Goal: Transaction & Acquisition: Purchase product/service

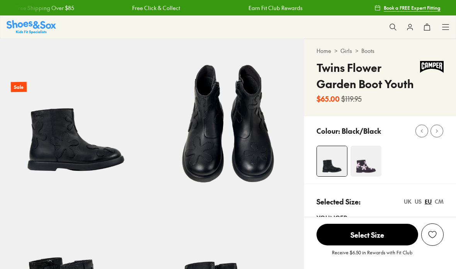
select select "*"
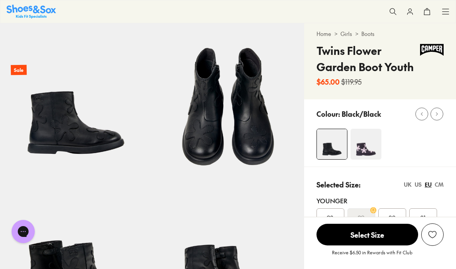
scroll to position [14, 0]
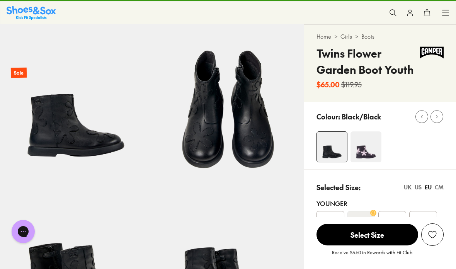
click at [361, 150] on img at bounding box center [366, 147] width 31 height 31
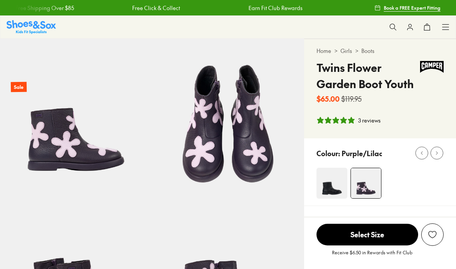
select select "*"
click at [332, 189] on img at bounding box center [332, 183] width 31 height 31
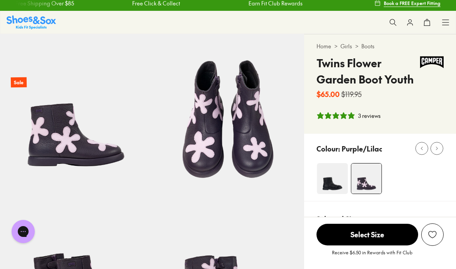
click at [376, 246] on span "Select Size" at bounding box center [368, 235] width 102 height 22
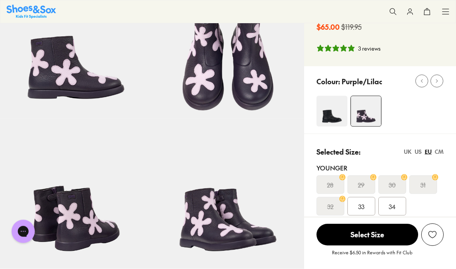
scroll to position [82, 0]
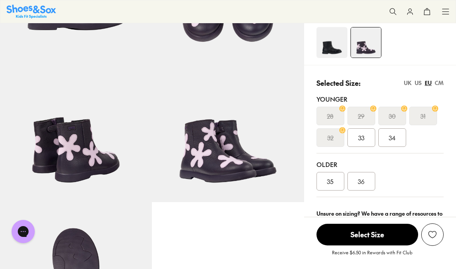
click at [368, 186] on div "36" at bounding box center [362, 181] width 28 height 19
